Goal: Task Accomplishment & Management: Use online tool/utility

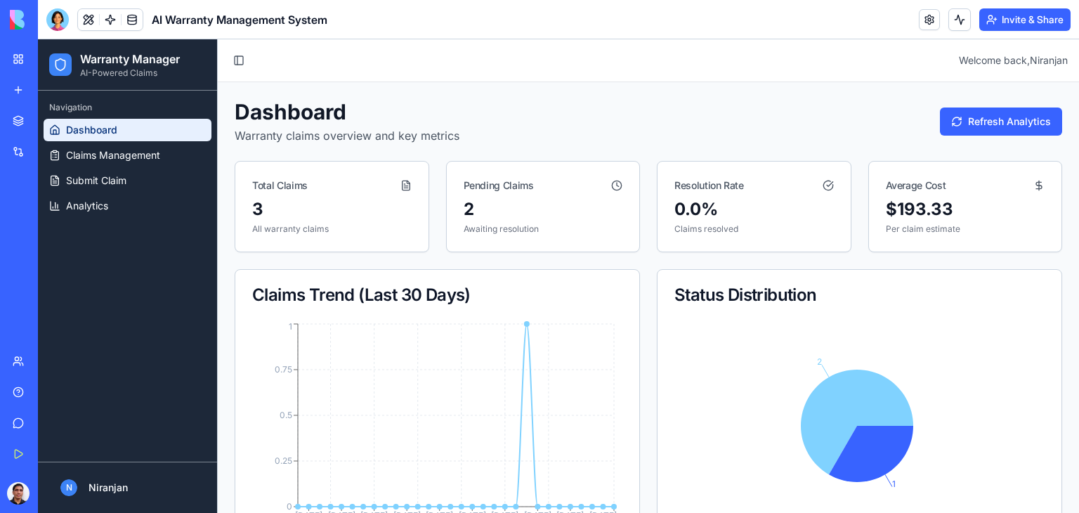
click at [35, 13] on img at bounding box center [53, 20] width 87 height 20
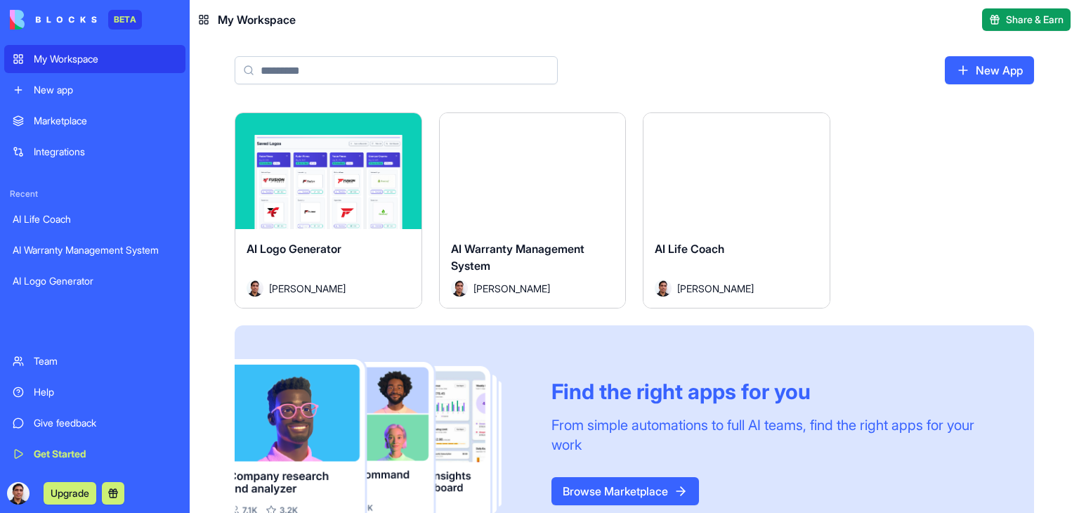
click at [79, 56] on div "My Workspace" at bounding box center [105, 59] width 143 height 14
click at [389, 22] on header "My Workspace Share & Earn" at bounding box center [635, 19] width 890 height 39
click at [239, 21] on span "My Workspace" at bounding box center [257, 19] width 78 height 17
click at [204, 20] on icon at bounding box center [203, 19] width 11 height 11
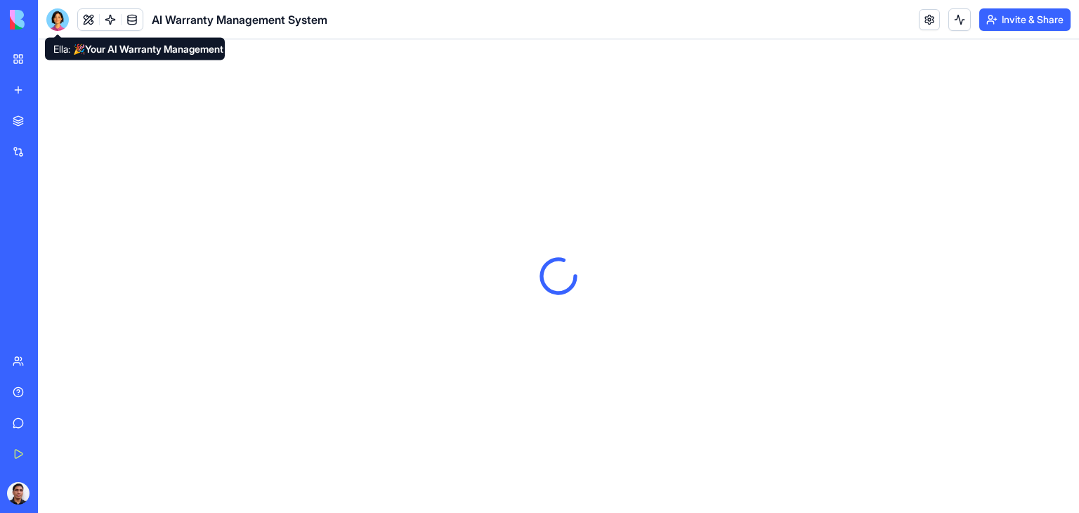
click at [57, 17] on div at bounding box center [57, 19] width 22 height 22
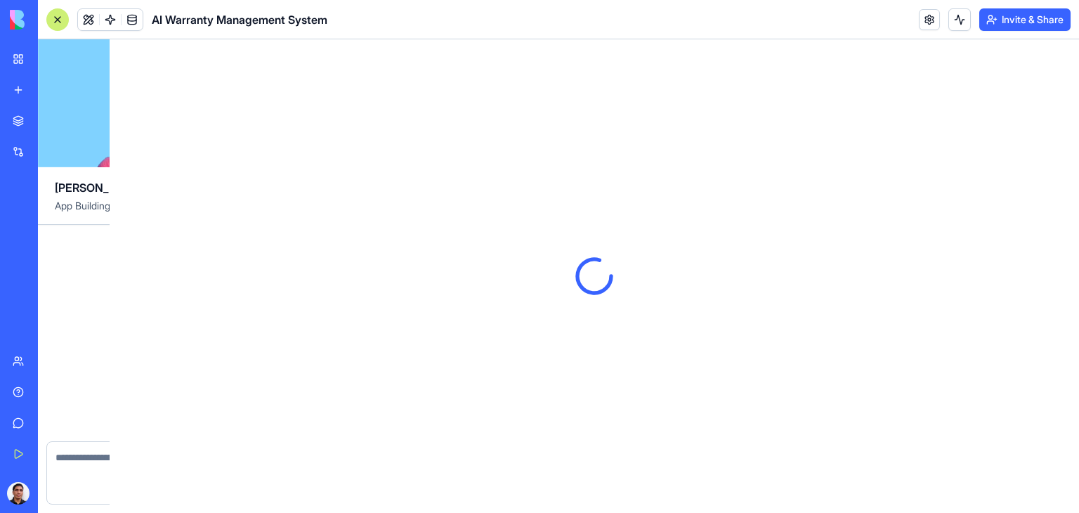
scroll to position [1270, 0]
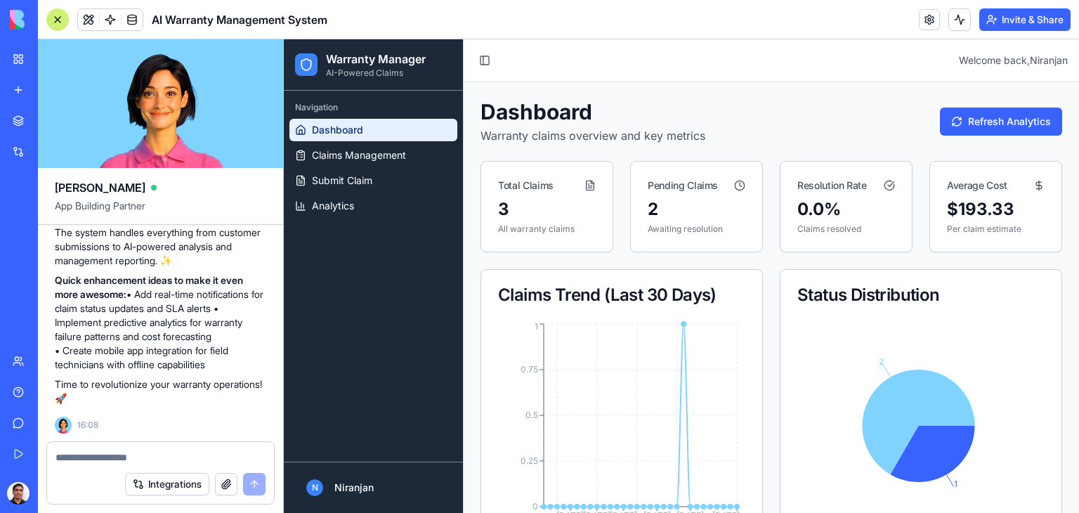
click at [103, 462] on textarea at bounding box center [161, 457] width 210 height 14
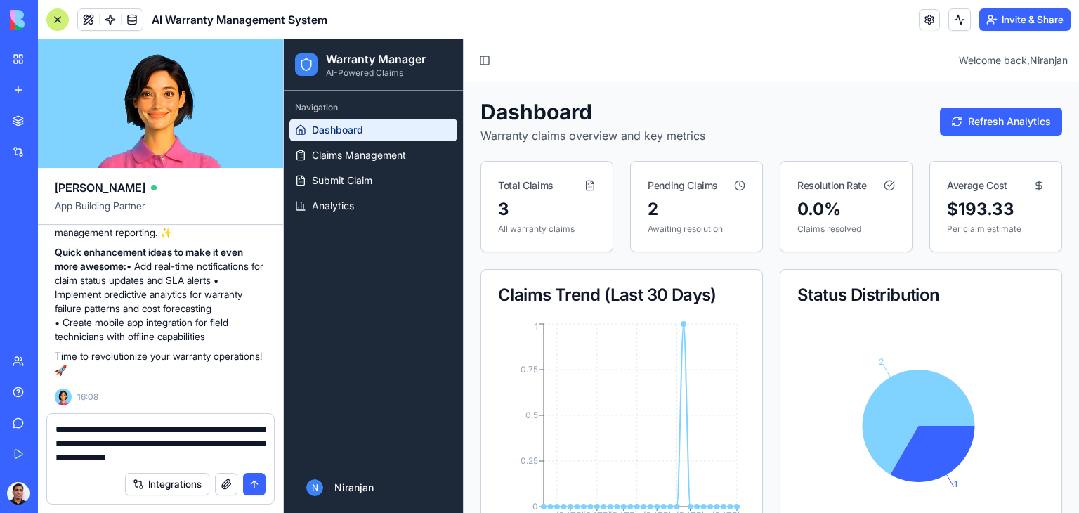
click at [60, 443] on textarea "**********" at bounding box center [161, 443] width 211 height 42
type textarea "**********"
click at [256, 490] on button "submit" at bounding box center [254, 484] width 22 height 22
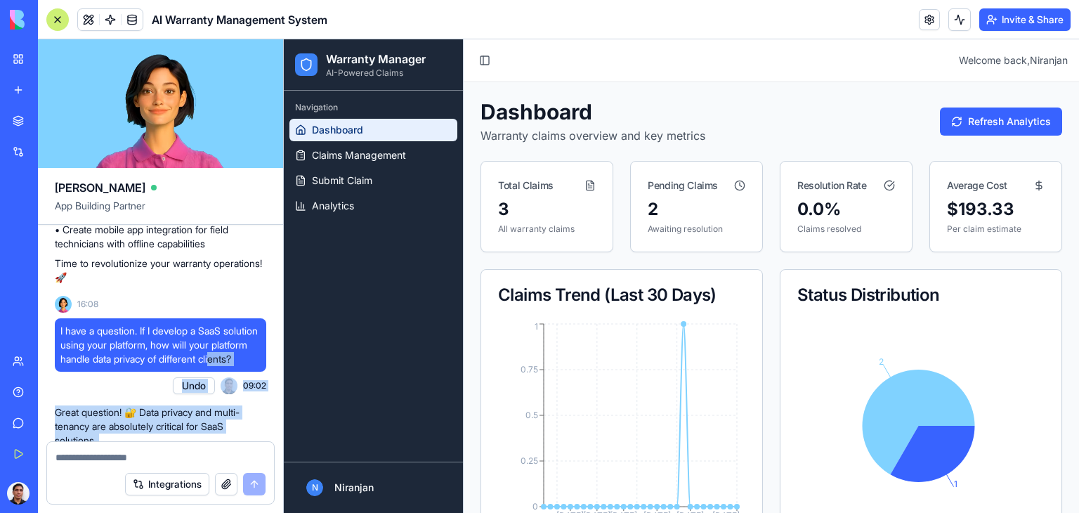
scroll to position [1391, 0]
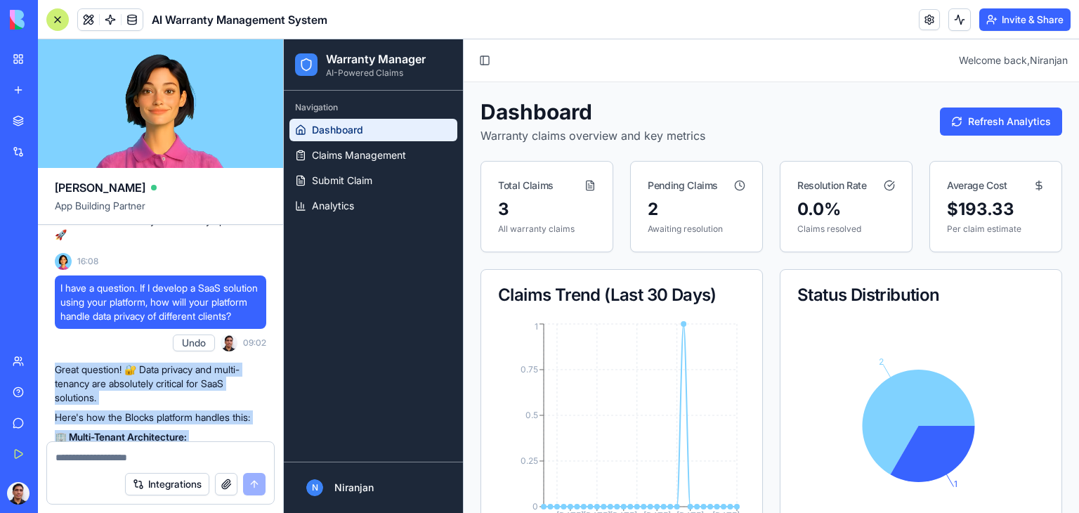
drag, startPoint x: 216, startPoint y: 349, endPoint x: 51, endPoint y: 424, distance: 180.5
click at [51, 424] on div "Build a AI based Warranty Management system using the attached requirement Undo…" at bounding box center [160, 28] width 245 height 2389
copy div "Lorem ipsumdol! 🔐 Sita consect adi elits-doeiusm tem incididunt utlabore etd Ma…"
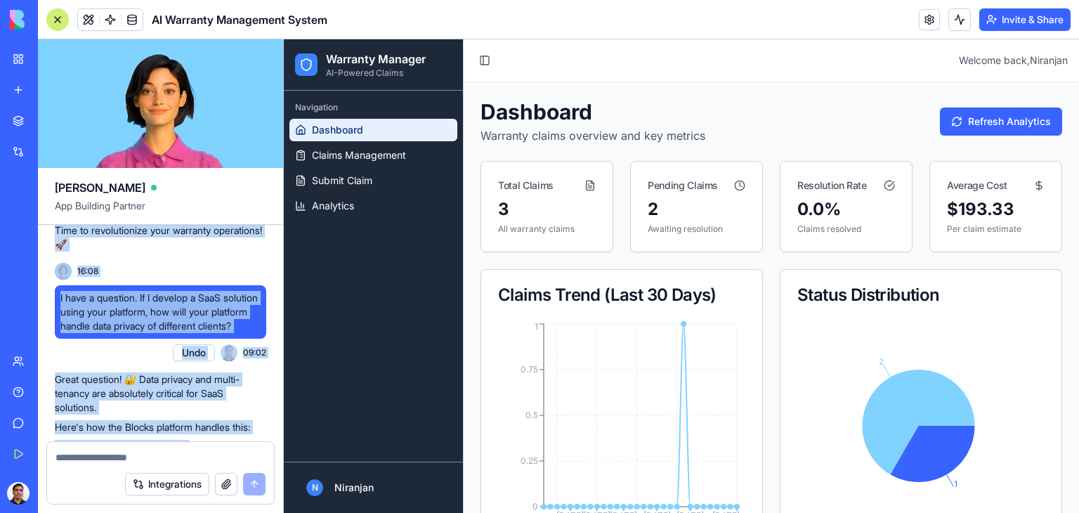
scroll to position [1417, 0]
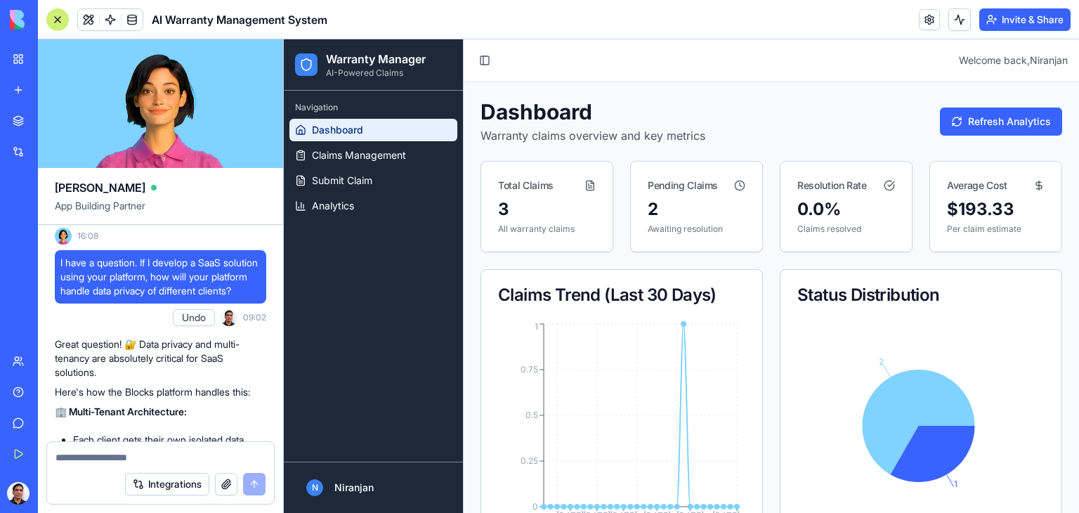
drag, startPoint x: 70, startPoint y: 231, endPoint x: 249, endPoint y: 256, distance: 181.0
click at [249, 216] on div "🎉 Your AI Warranty Management System is ready to rock! Your comprehensive warra…" at bounding box center [161, 89] width 212 height 256
copy div "Your AI Warranty Management System is ready to rock! Your comprehensive warrant…"
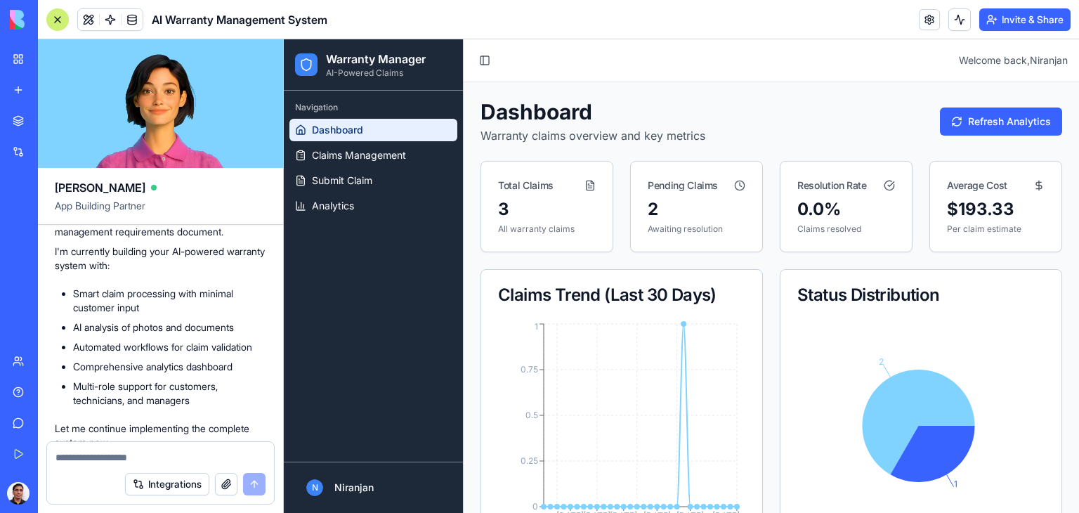
scroll to position [714, 0]
